Goal: Book appointment/travel/reservation

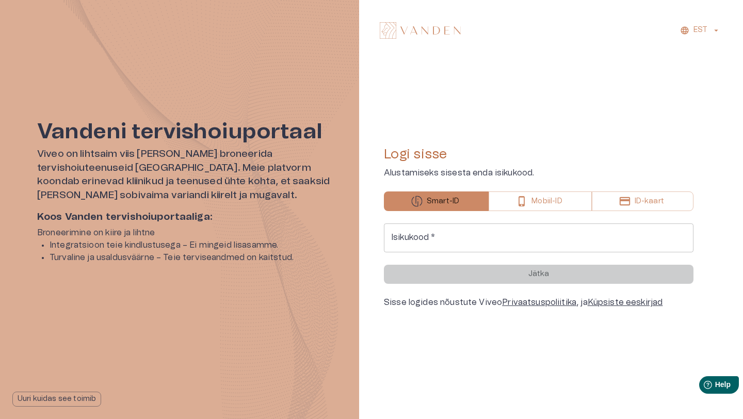
click at [421, 224] on div "Isikukood   * Isikukood   *" at bounding box center [539, 237] width 310 height 29
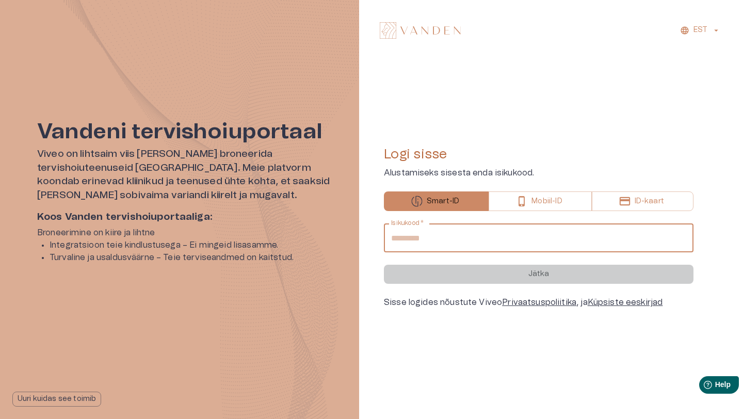
click at [421, 224] on div "Isikukood   * Isikukood   *" at bounding box center [539, 237] width 310 height 29
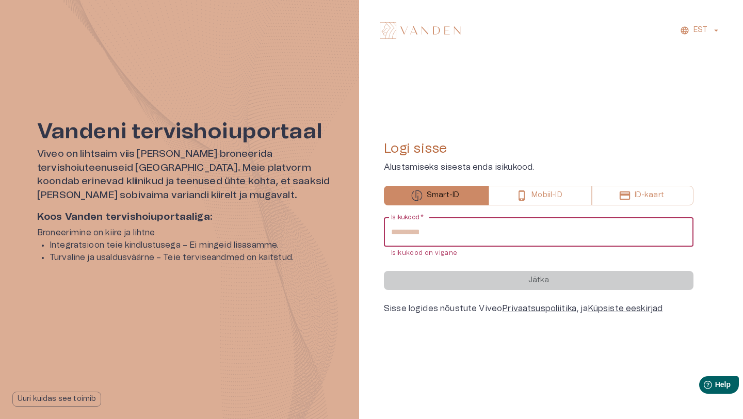
click at [421, 231] on input "Isikukood   *" at bounding box center [539, 232] width 310 height 29
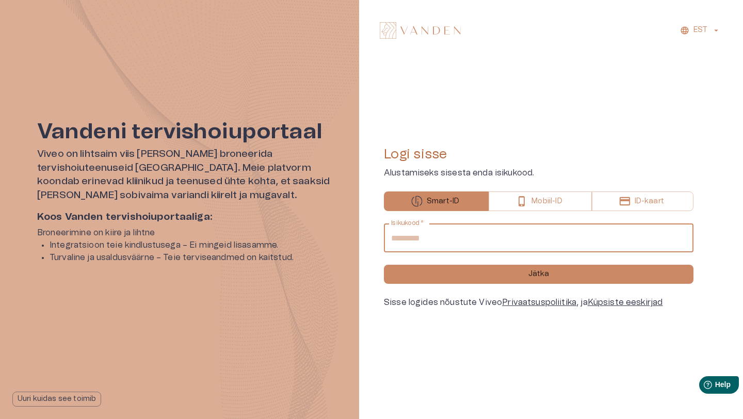
type input "**********"
click at [384, 265] on button "Jätka" at bounding box center [539, 274] width 310 height 19
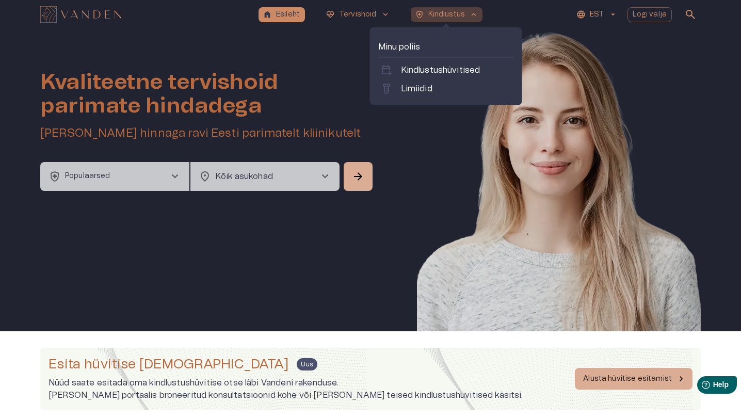
click at [432, 21] on button "health_and_safety Kindlustus keyboard_arrow_up" at bounding box center [447, 14] width 72 height 15
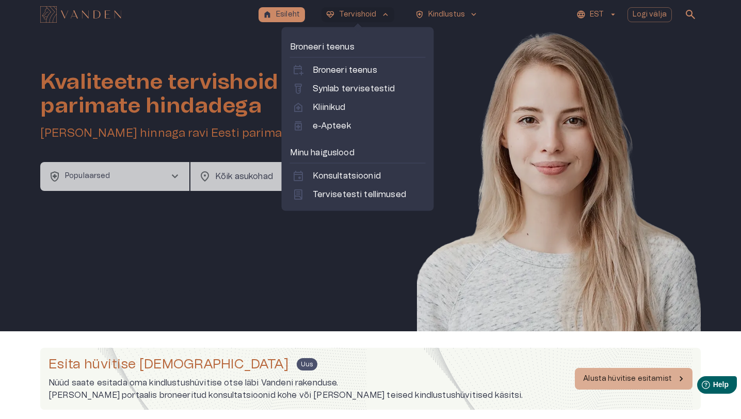
click at [131, 184] on button "health_and_safety Populaarsed chevron_right" at bounding box center [114, 176] width 149 height 29
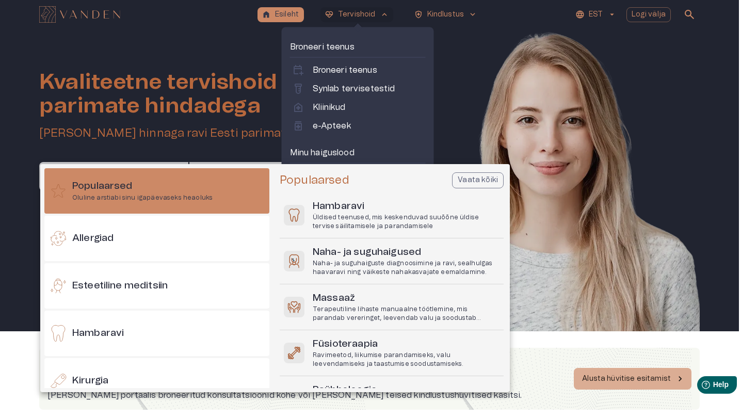
scroll to position [29, 0]
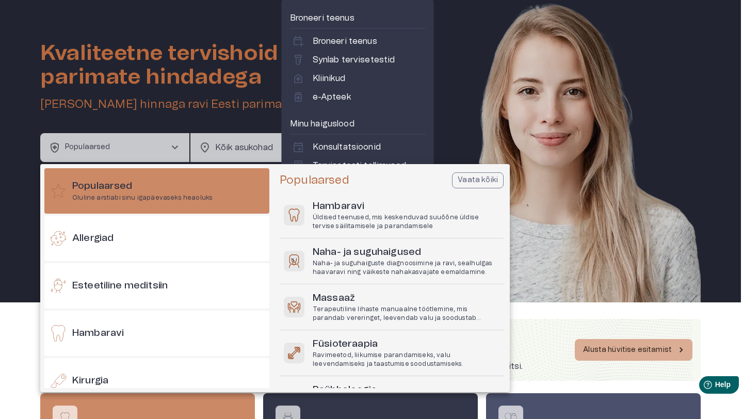
click at [152, 147] on div at bounding box center [371, 209] width 743 height 419
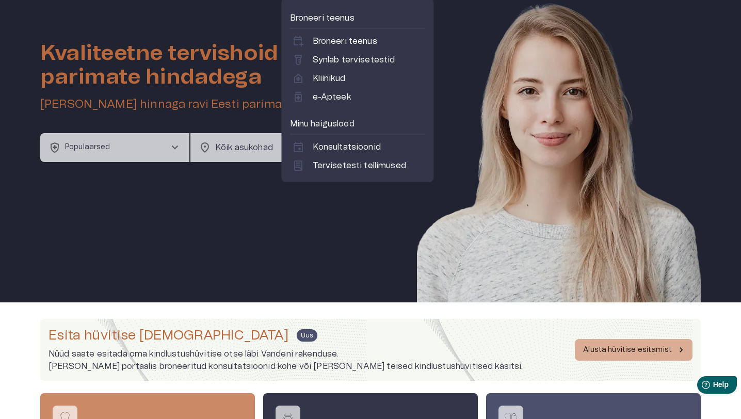
click at [145, 214] on div "Kvaliteetne tervishoid parimate hindadega Broneeri soodsaima hinnaga ravi Eesti…" at bounding box center [370, 151] width 660 height 302
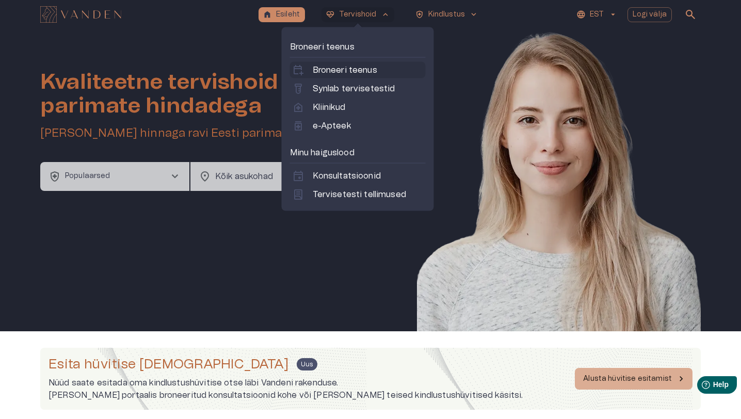
click at [336, 67] on p "Broneeri teenus" at bounding box center [345, 70] width 64 height 12
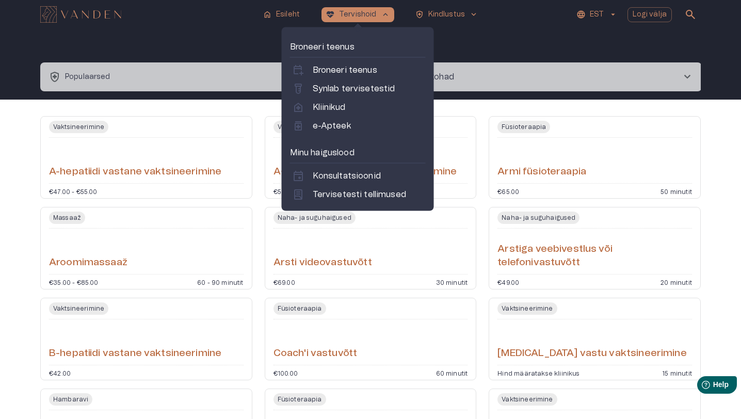
click at [190, 79] on button "health_and_safety Populaarsed chevron_right" at bounding box center [205, 76] width 330 height 29
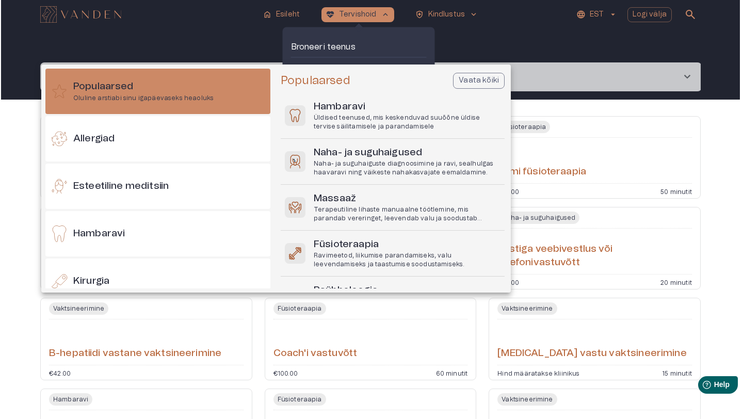
scroll to position [29, 0]
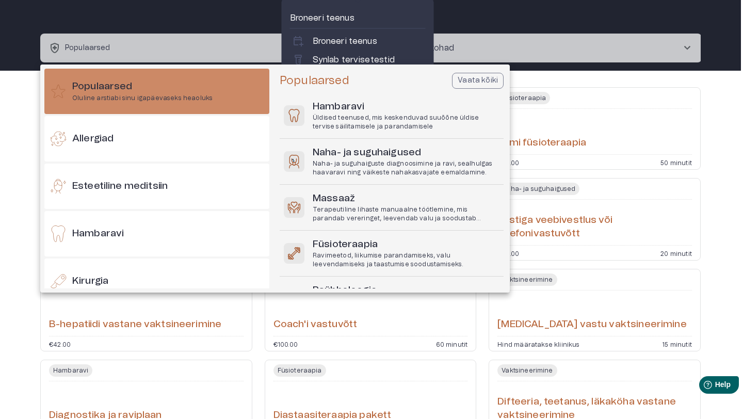
click at [190, 79] on div "Populaarsed Oluline arstiabi sinu igapäevaseks heaoluks" at bounding box center [156, 91] width 225 height 45
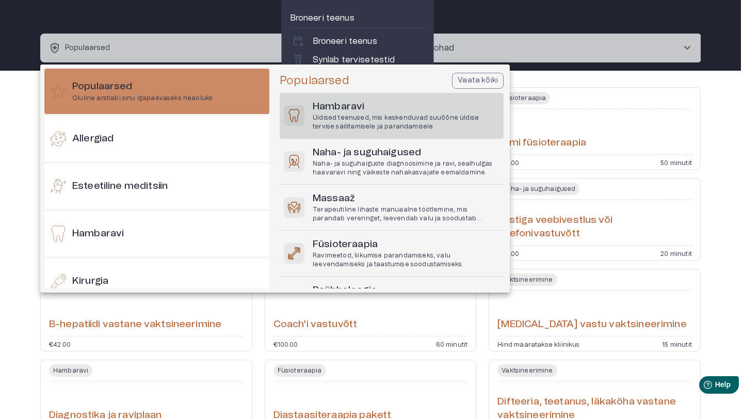
click at [321, 112] on h6 "Hambaravi" at bounding box center [406, 107] width 187 height 14
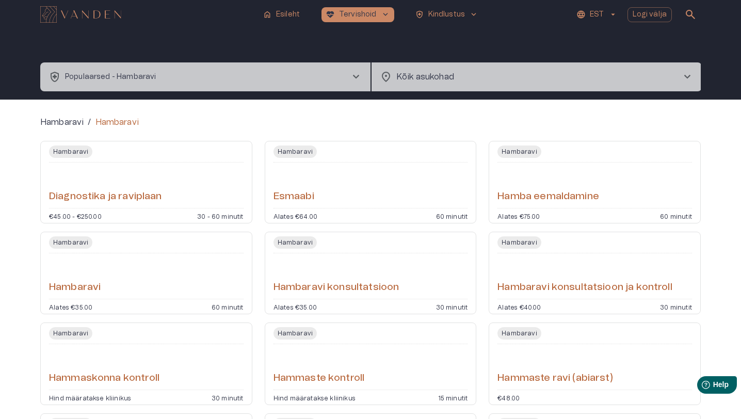
click at [227, 108] on div "Hambaravi / [PERSON_NAME] ja raviplaan €45.00 - €250.00 30 - 60 minutit [PERSON…" at bounding box center [370, 405] width 741 height 611
